Goal: Task Accomplishment & Management: Manage account settings

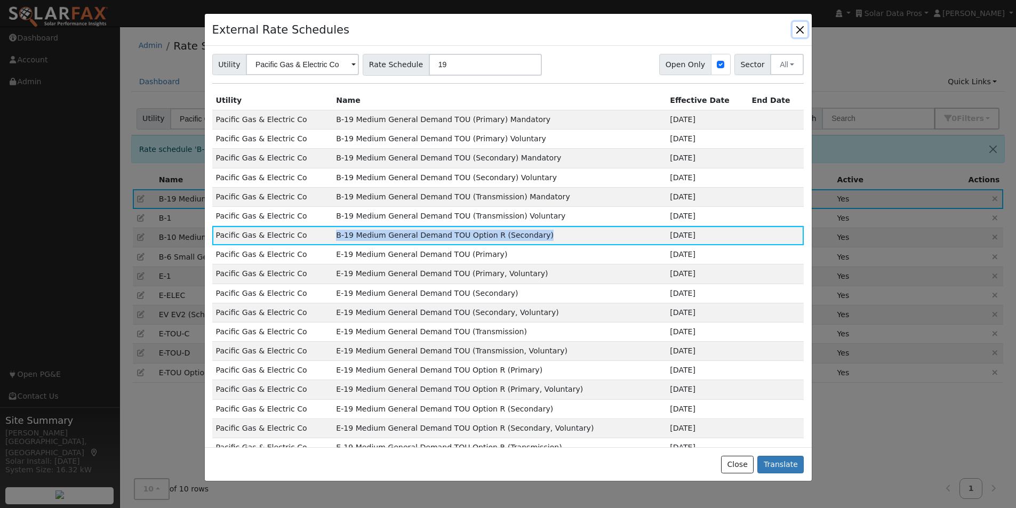
click at [799, 28] on button "button" at bounding box center [799, 29] width 15 height 15
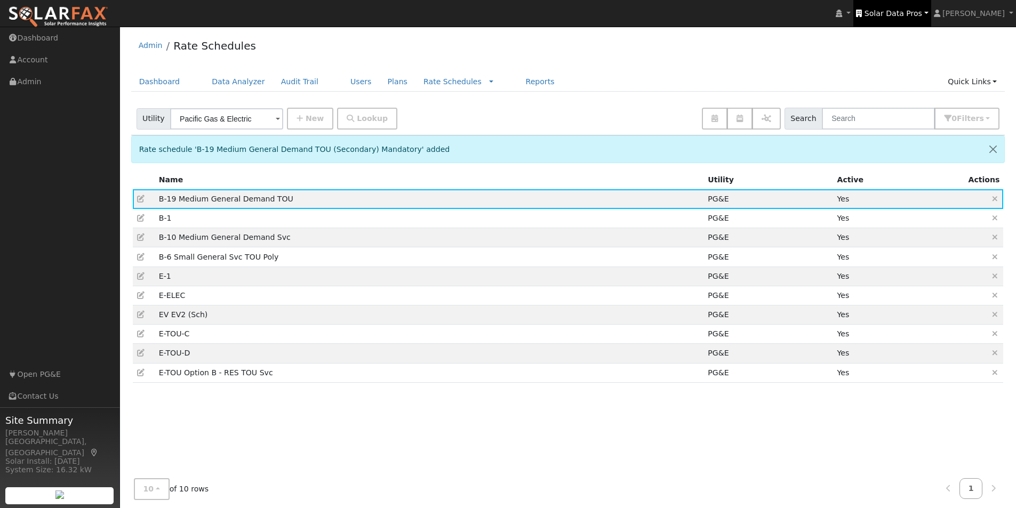
click at [922, 11] on span "Solar Data Pros" at bounding box center [893, 13] width 58 height 9
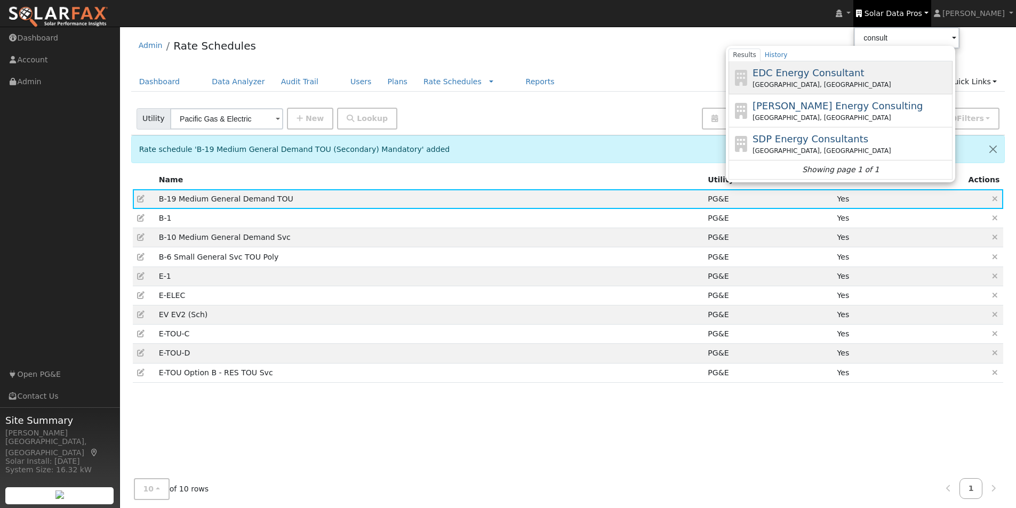
click at [802, 67] on span "EDC Energy Consultant" at bounding box center [808, 72] width 112 height 11
type input "EDC Energy Consultant"
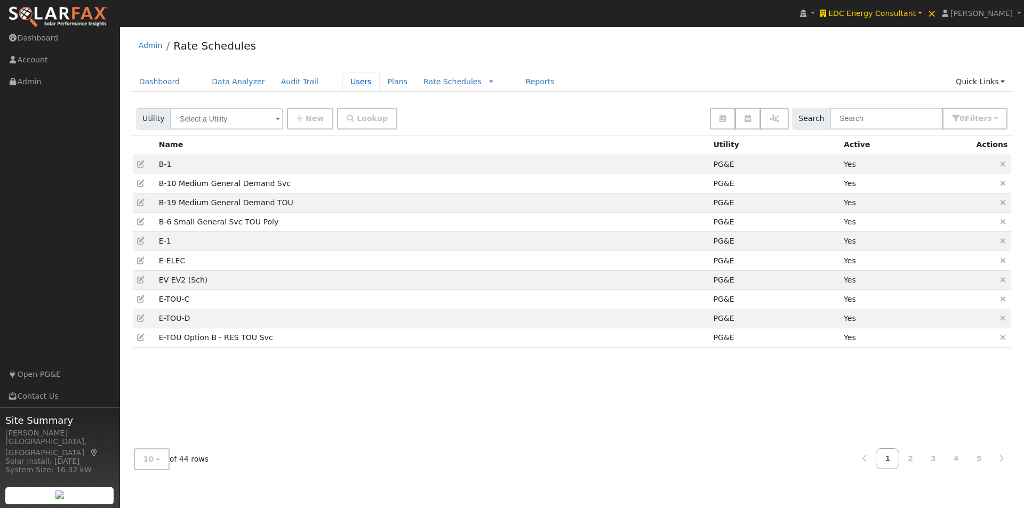
click at [342, 80] on link "Users" at bounding box center [360, 82] width 37 height 20
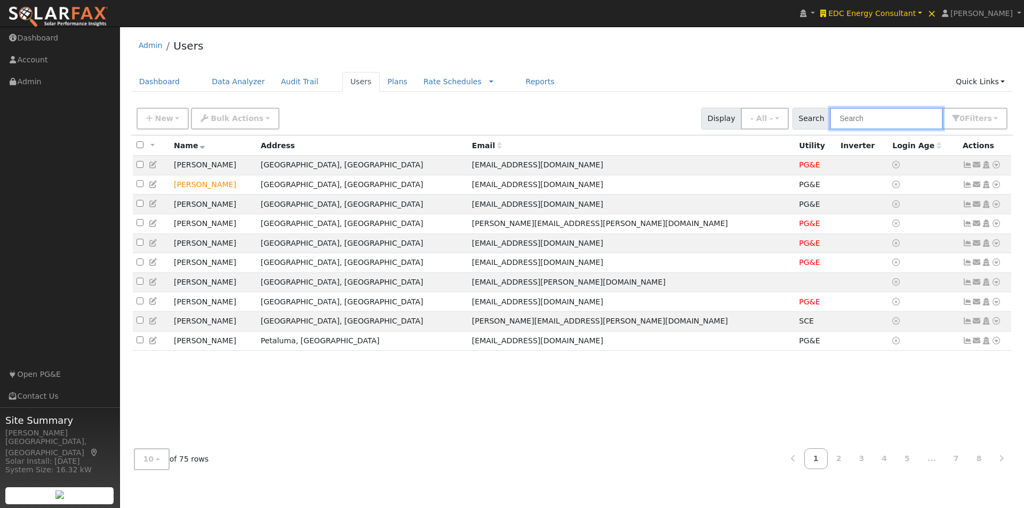
click at [863, 116] on input "text" at bounding box center [886, 119] width 113 height 22
paste input "Plascencia"
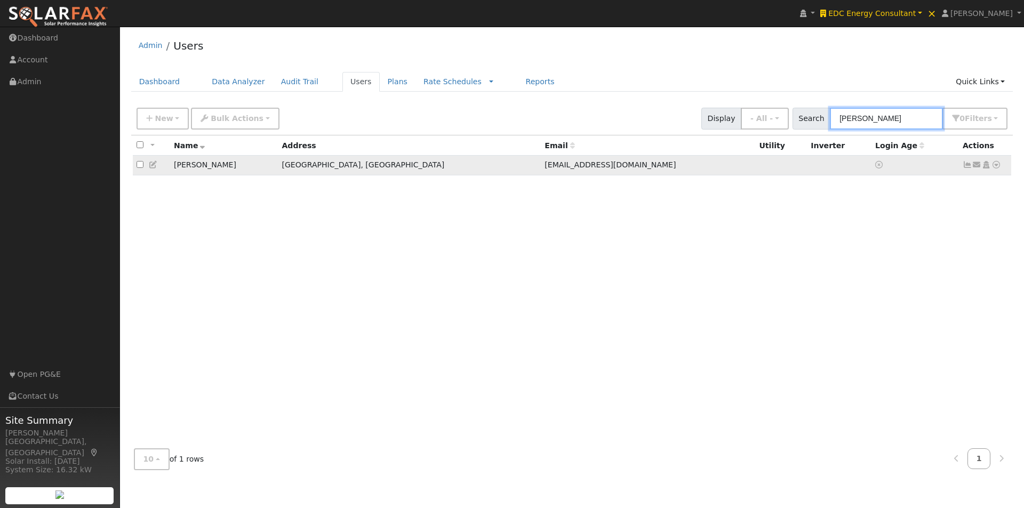
type input "Plascencia"
click at [996, 164] on icon at bounding box center [996, 164] width 10 height 7
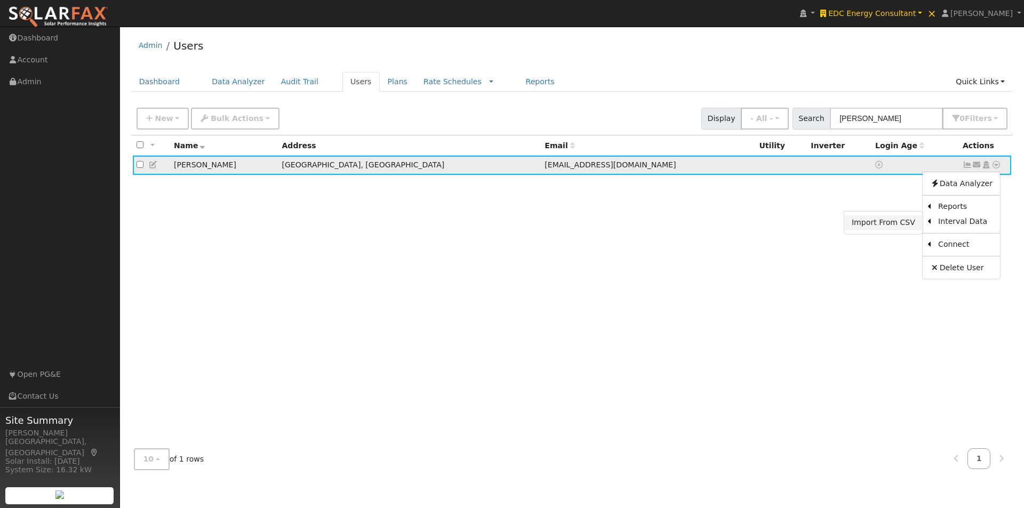
click at [890, 222] on link "Import From CSV" at bounding box center [883, 222] width 78 height 15
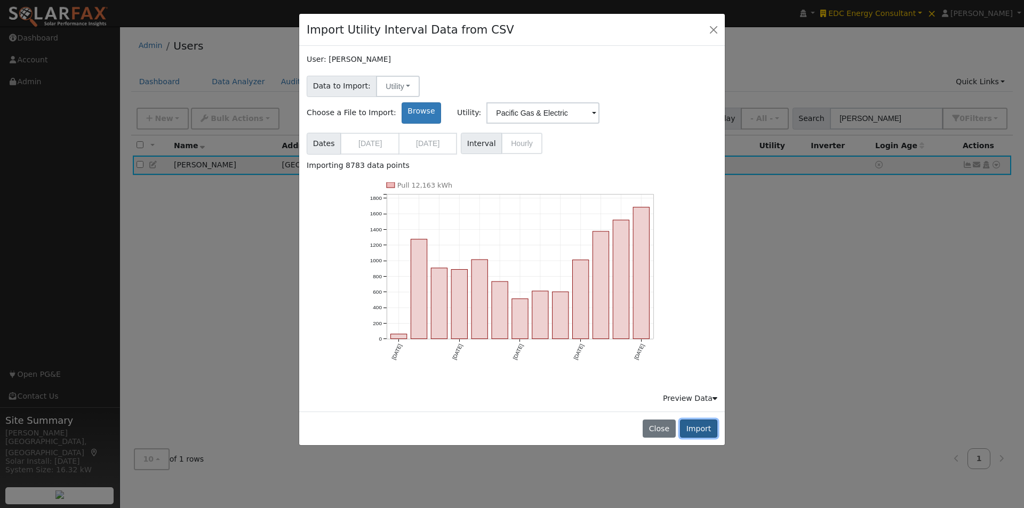
click at [703, 420] on button "Import" at bounding box center [698, 429] width 37 height 18
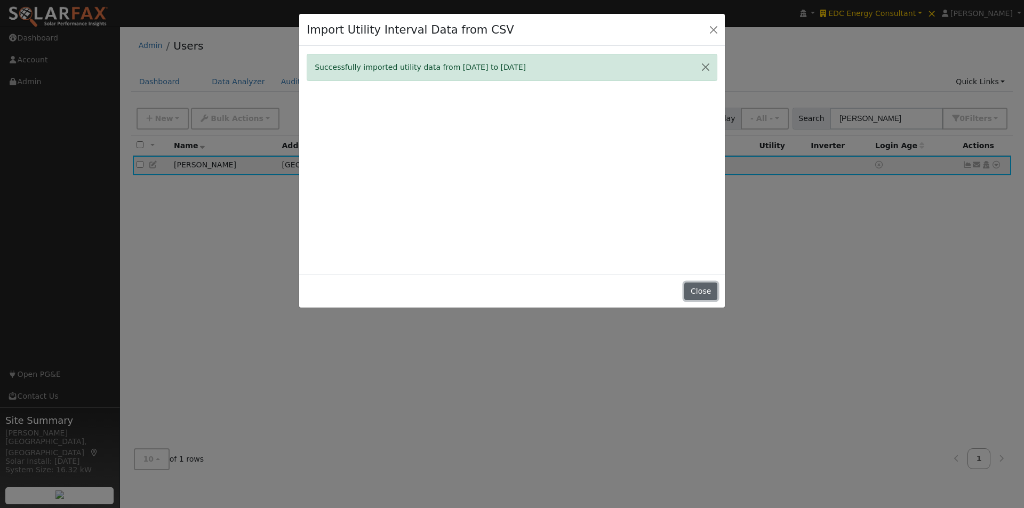
click at [702, 288] on button "Close" at bounding box center [700, 292] width 33 height 18
